Goal: Task Accomplishment & Management: Manage account settings

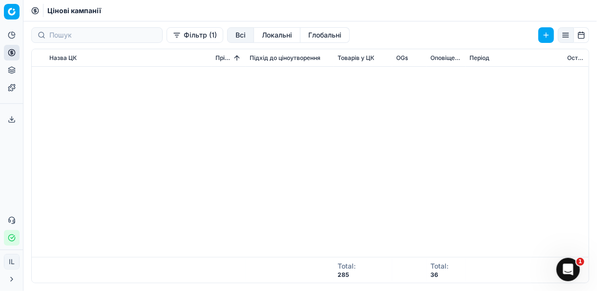
scroll to position [774, 0]
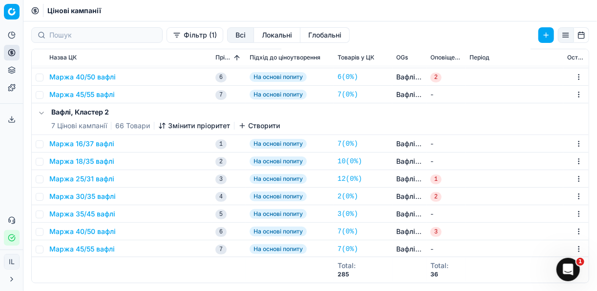
click at [98, 146] on button "Маржа 16/37 вафлі" at bounding box center [81, 144] width 65 height 10
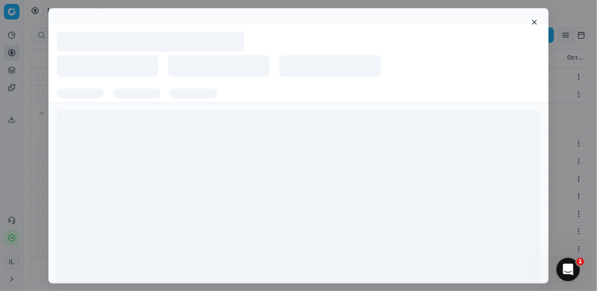
click at [98, 146] on div at bounding box center [298, 203] width 483 height 187
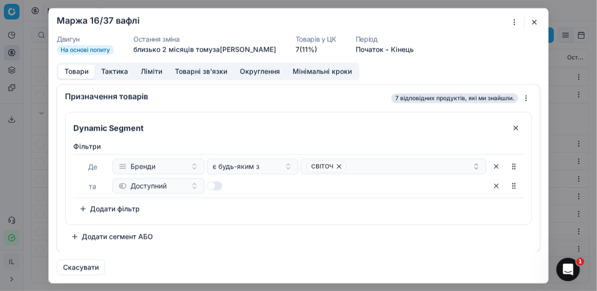
click at [151, 67] on button "Ліміти" at bounding box center [151, 71] width 34 height 14
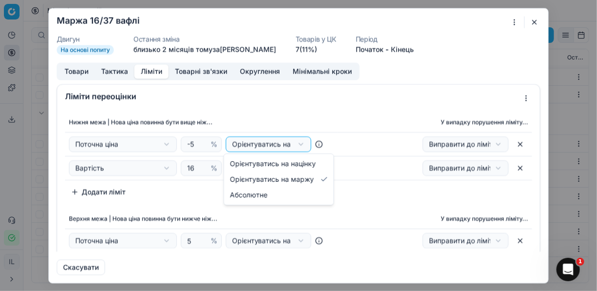
click at [298, 144] on div "Ми зберігаємо налаштування ЦК. Будь ласка, зачекайте, це може зайняти декілька …" at bounding box center [298, 145] width 597 height 291
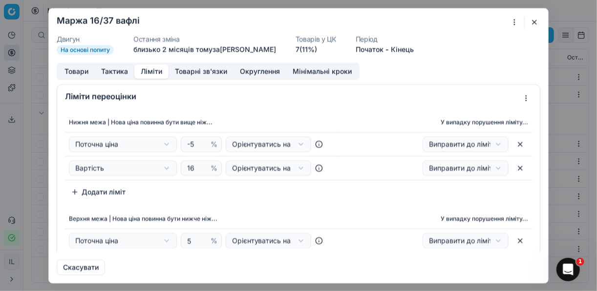
click at [299, 166] on div "Ми зберігаємо налаштування ЦК. Будь ласка, зачекайте, це може зайняти декілька …" at bounding box center [298, 145] width 597 height 291
click at [491, 144] on div "Ми зберігаємо налаштування ЦК. Будь ласка, зачекайте, це може зайняти декілька …" at bounding box center [298, 145] width 597 height 291
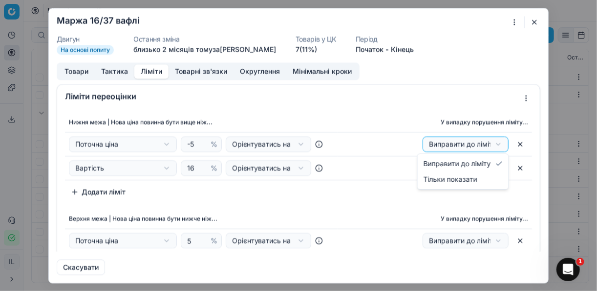
click at [491, 144] on div "Ми зберігаємо налаштування ЦК. Будь ласка, зачекайте, це може зайняти декілька …" at bounding box center [298, 145] width 597 height 291
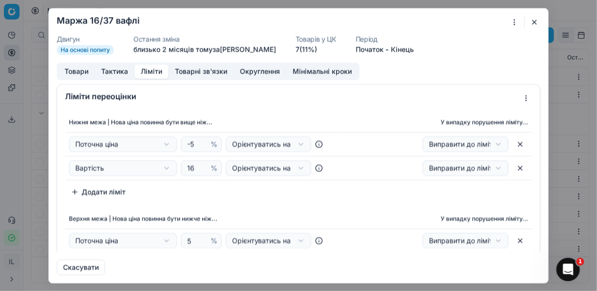
click at [491, 168] on div "Ми зберігаємо налаштування ЦК. Будь ласка, зачекайте, це може зайняти декілька …" at bounding box center [298, 145] width 597 height 291
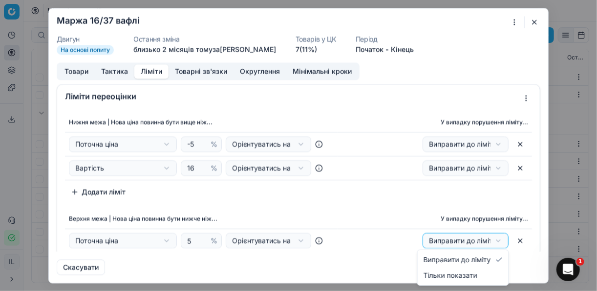
click at [493, 240] on div "Ми зберігаємо налаштування ЦК. Будь ласка, зачекайте, це може зайняти декілька …" at bounding box center [298, 145] width 597 height 291
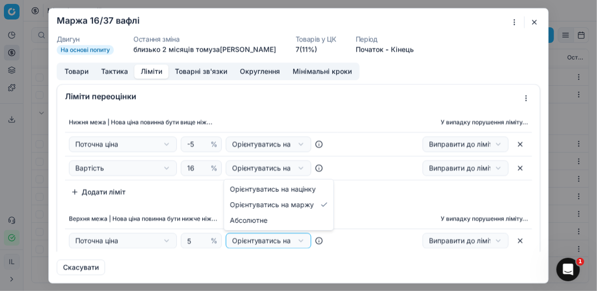
click at [296, 241] on div "Ми зберігаємо налаштування ЦК. Будь ласка, зачекайте, це може зайняти декілька …" at bounding box center [298, 145] width 597 height 291
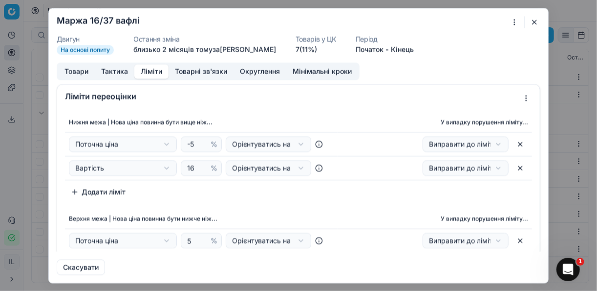
click at [296, 241] on div "Ми зберігаємо налаштування ЦК. Будь ласка, зачекайте, це може зайняти декілька …" at bounding box center [298, 145] width 597 height 291
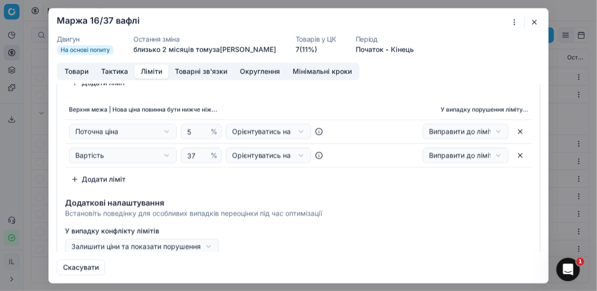
scroll to position [117, 0]
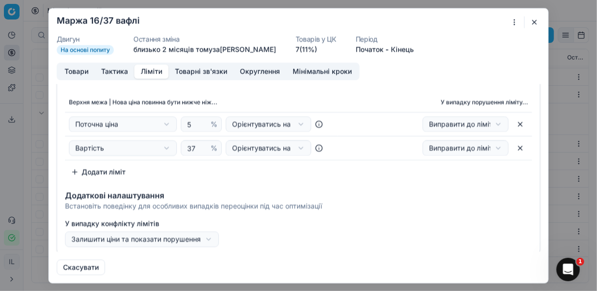
click at [76, 170] on button "Додати ліміт" at bounding box center [98, 172] width 66 height 16
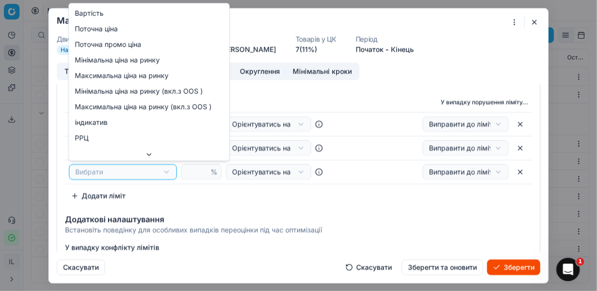
click at [173, 169] on div "Ми зберігаємо налаштування ЦК. Будь ласка, зачекайте, це може зайняти декілька …" at bounding box center [298, 145] width 597 height 291
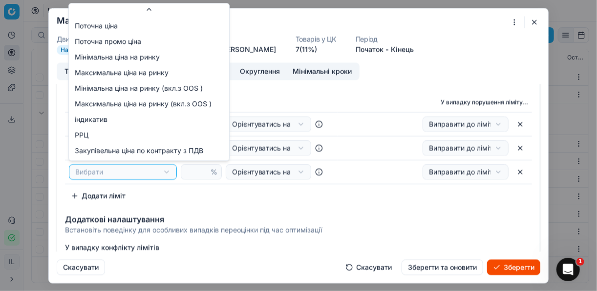
scroll to position [14, 0]
click at [200, 199] on div "Ми зберігаємо налаштування ЦК. Будь ласка, зачекайте, це може зайняти декілька …" at bounding box center [298, 145] width 597 height 291
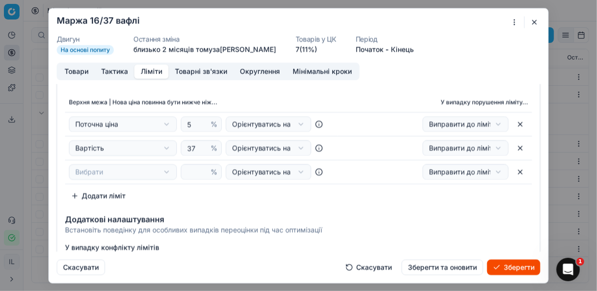
click at [381, 267] on button "Скасувати" at bounding box center [368, 268] width 58 height 16
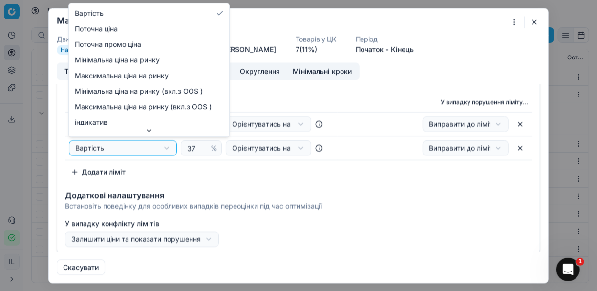
click at [166, 148] on div "Ми зберігаємо налаштування ЦК. Будь ласка, зачекайте, це може зайняти декілька …" at bounding box center [298, 145] width 597 height 291
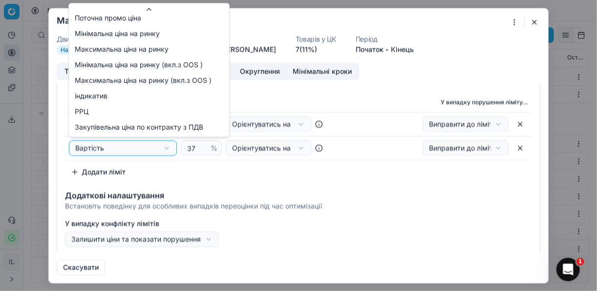
scroll to position [0, 0]
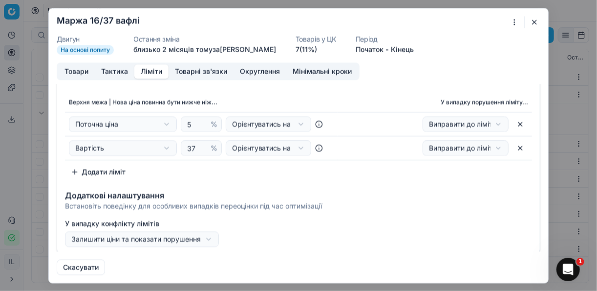
click at [76, 171] on div "Ми зберігаємо налаштування ЦК. Будь ласка, зачекайте, це може зайняти декілька …" at bounding box center [298, 145] width 597 height 291
click at [76, 168] on button "Додати ліміт" at bounding box center [98, 172] width 66 height 16
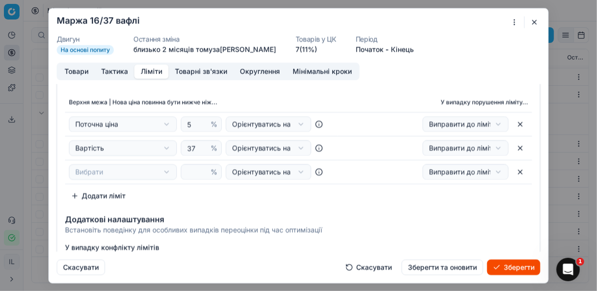
scroll to position [143, 0]
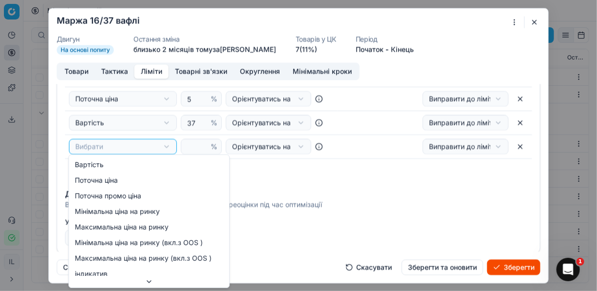
click at [164, 148] on div "Ми зберігаємо налаштування ЦК. Будь ласка, зачекайте, це може зайняти декілька …" at bounding box center [298, 145] width 597 height 291
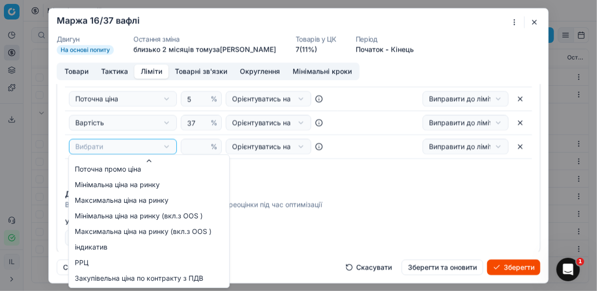
scroll to position [0, 0]
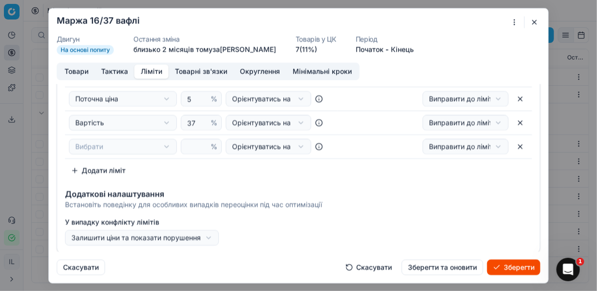
click at [326, 171] on div "Ми зберігаємо налаштування ЦК. Будь ласка, зачекайте, це може зайняти декілька …" at bounding box center [298, 145] width 597 height 291
click at [374, 269] on button "Скасувати" at bounding box center [368, 268] width 58 height 16
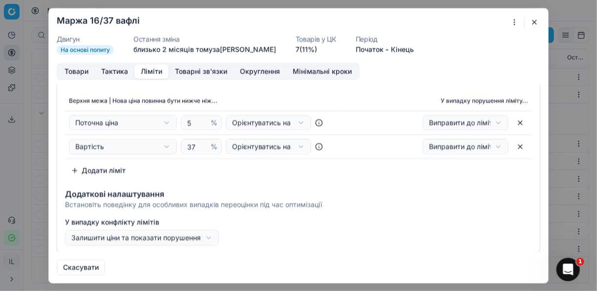
click at [535, 21] on button "button" at bounding box center [534, 22] width 12 height 12
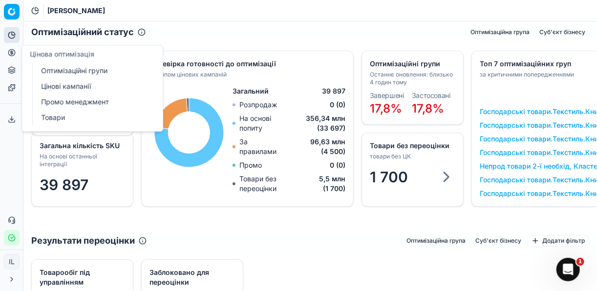
click at [47, 67] on link "Оптимізаційні групи" at bounding box center [94, 71] width 114 height 14
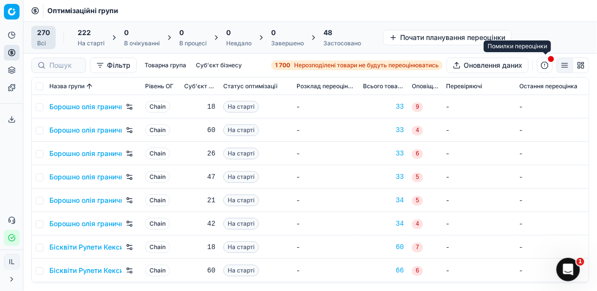
click at [546, 65] on button "button" at bounding box center [545, 66] width 16 height 16
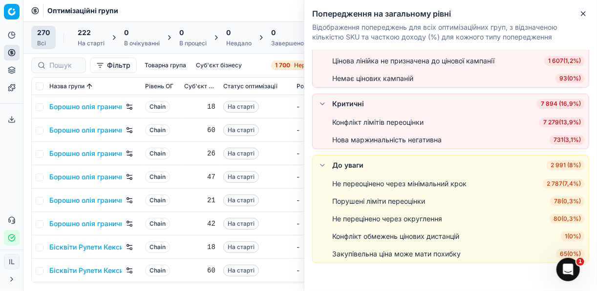
scroll to position [27, 0]
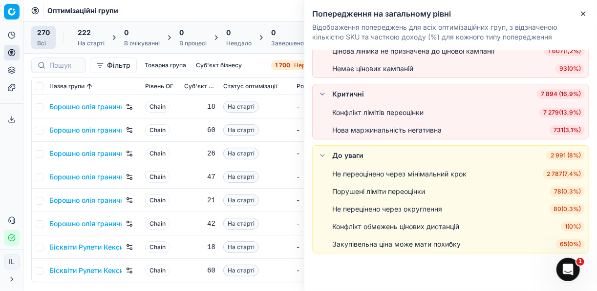
click at [561, 228] on span "1 ( 0% )" at bounding box center [572, 227] width 24 height 10
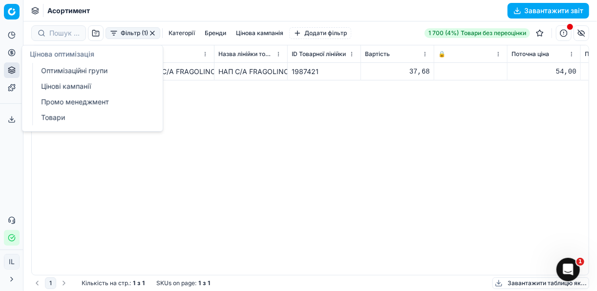
click at [9, 52] on icon at bounding box center [12, 53] width 8 height 8
click at [48, 70] on link "Оптимізаційні групи" at bounding box center [94, 71] width 114 height 14
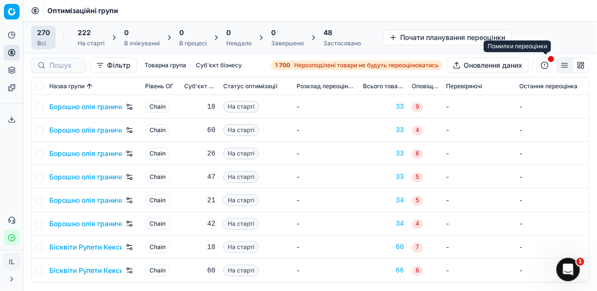
click at [543, 66] on button "button" at bounding box center [545, 66] width 16 height 16
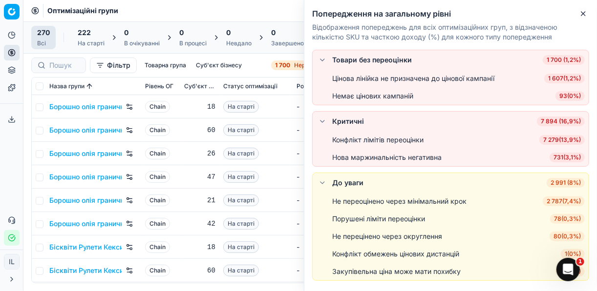
scroll to position [27, 0]
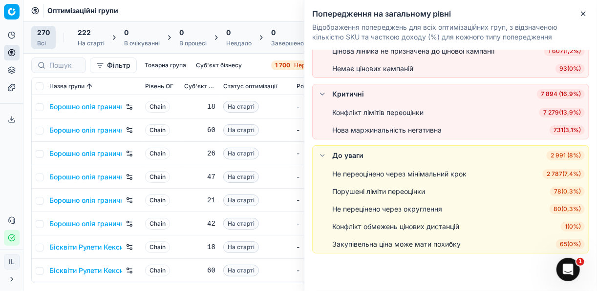
click at [561, 175] on span "2 787 ( 7,4% )" at bounding box center [563, 174] width 42 height 10
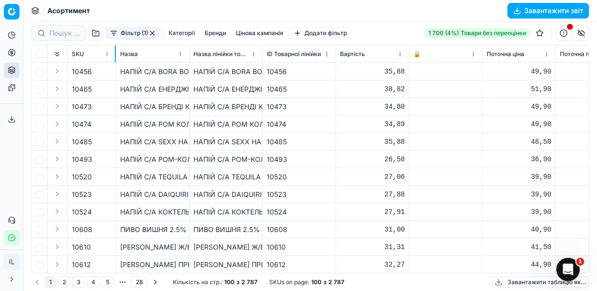
drag, startPoint x: 140, startPoint y: 49, endPoint x: 115, endPoint y: 49, distance: 24.9
click at [115, 49] on div at bounding box center [115, 53] width 1 height 17
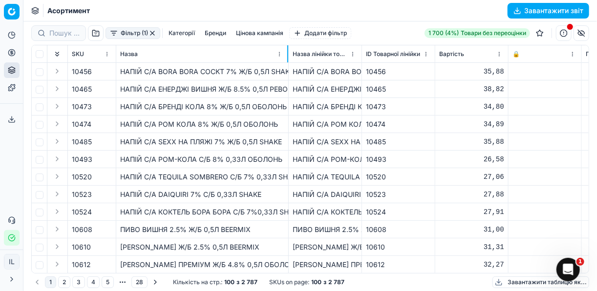
drag, startPoint x: 188, startPoint y: 56, endPoint x: 287, endPoint y: 62, distance: 99.3
click at [287, 62] on th "Назва" at bounding box center [202, 54] width 172 height 18
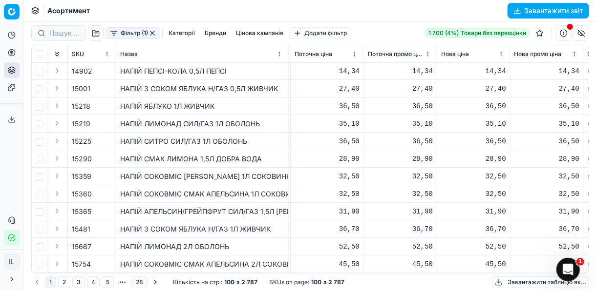
scroll to position [1514, 291]
